Goal: Navigation & Orientation: Find specific page/section

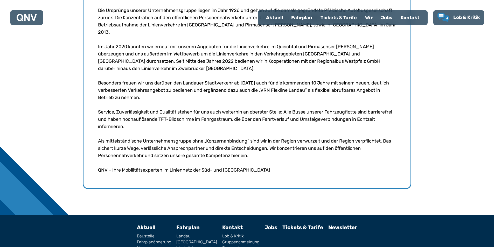
scroll to position [248, 0]
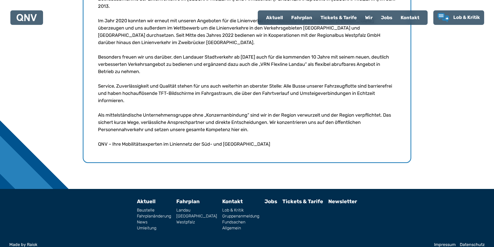
click at [264, 198] on link "Jobs" at bounding box center [270, 201] width 13 height 6
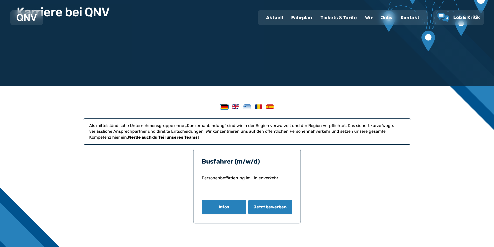
scroll to position [78, 0]
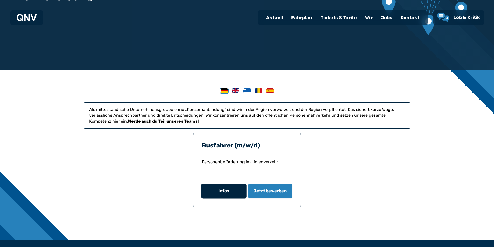
click at [234, 193] on button "Infos" at bounding box center [223, 191] width 45 height 15
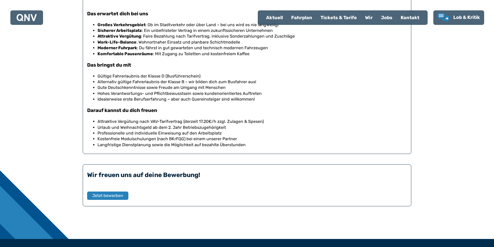
scroll to position [266, 0]
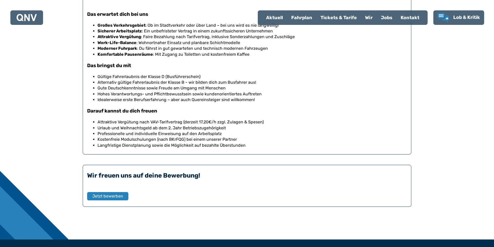
click at [339, 18] on div "Tickets & Tarife" at bounding box center [338, 17] width 45 height 13
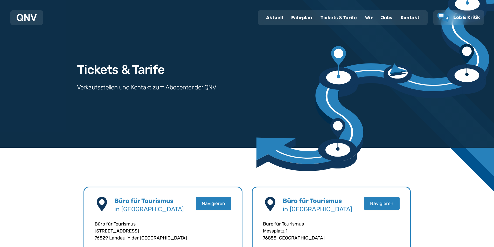
click at [277, 17] on div "Aktuell" at bounding box center [274, 17] width 25 height 13
select select "*"
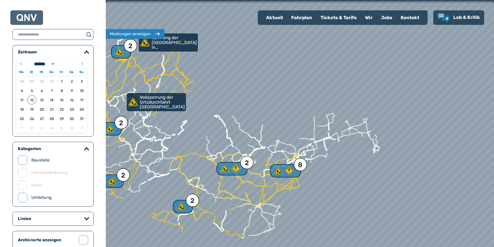
click at [308, 18] on div "Fahrplan" at bounding box center [301, 17] width 29 height 13
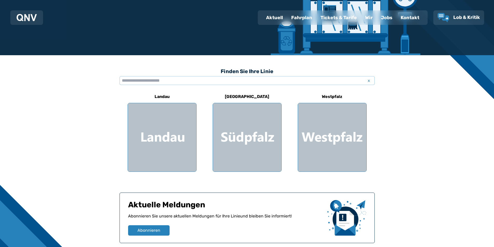
scroll to position [104, 0]
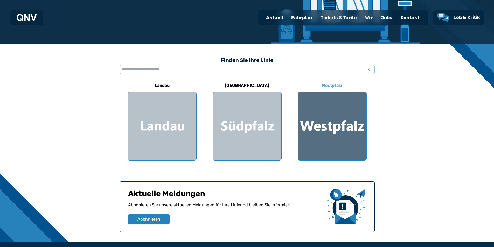
click at [326, 130] on div at bounding box center [332, 126] width 68 height 68
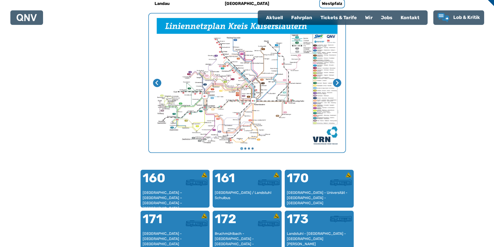
scroll to position [56, 0]
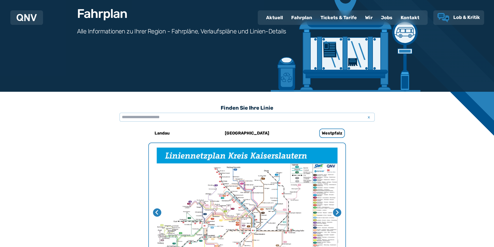
click at [453, 18] on span "Lob & Kritik" at bounding box center [466, 18] width 27 height 6
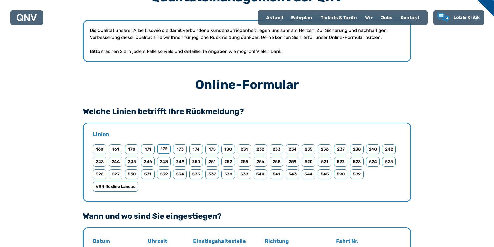
scroll to position [104, 0]
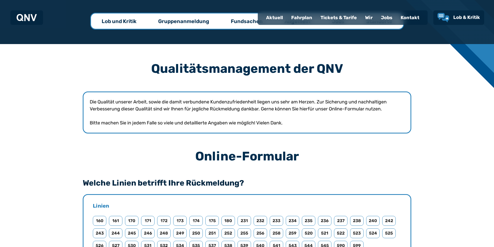
click at [311, 20] on div "Fahrplan" at bounding box center [301, 17] width 29 height 13
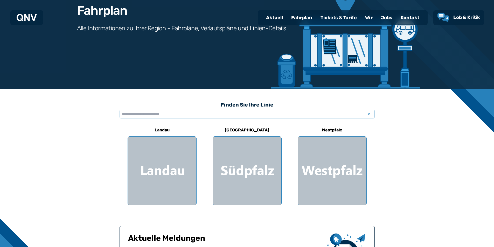
scroll to position [78, 0]
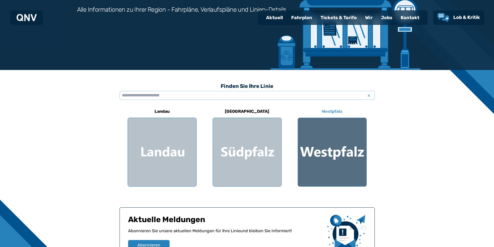
click at [344, 125] on div at bounding box center [332, 152] width 68 height 68
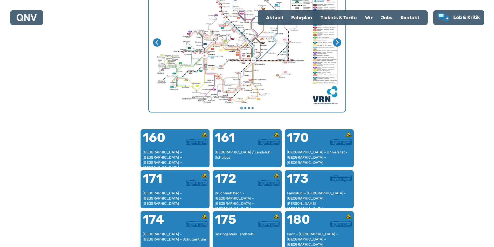
scroll to position [134, 0]
